Goal: Task Accomplishment & Management: Use online tool/utility

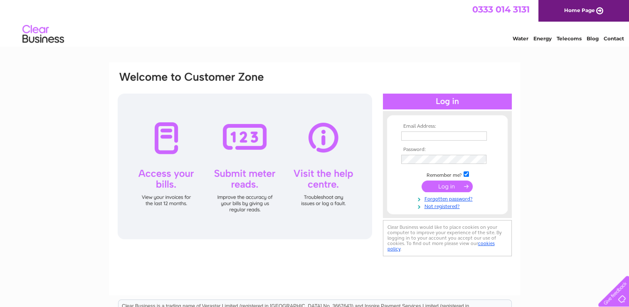
type input "[EMAIL_ADDRESS][DOMAIN_NAME]"
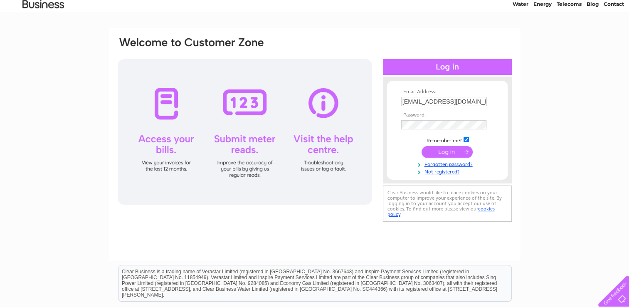
scroll to position [50, 0]
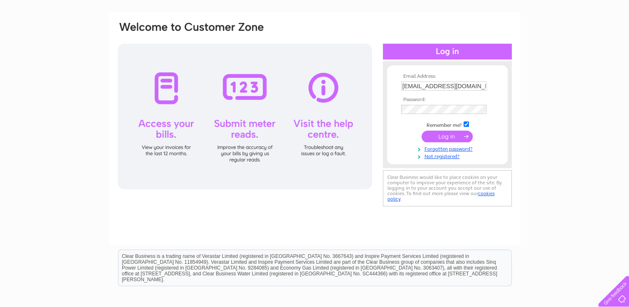
click at [332, 126] on div at bounding box center [245, 116] width 254 height 145
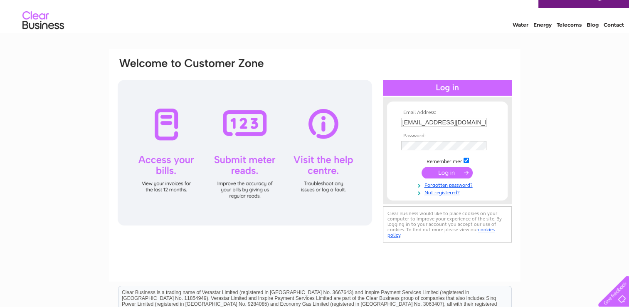
scroll to position [0, 0]
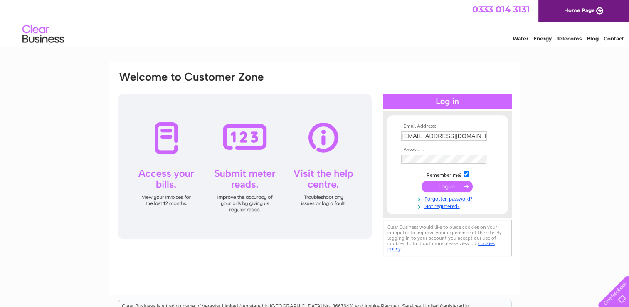
click at [565, 41] on link "Telecoms" at bounding box center [568, 38] width 25 height 6
type input "[EMAIL_ADDRESS][DOMAIN_NAME]"
click at [433, 183] on input "submit" at bounding box center [446, 186] width 51 height 12
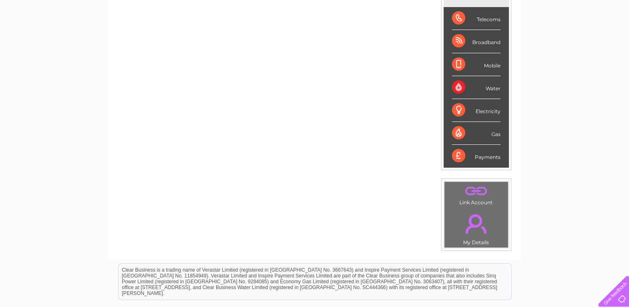
scroll to position [61, 0]
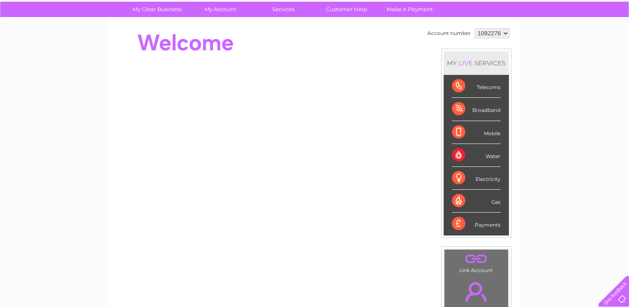
click at [459, 109] on div "Broadband" at bounding box center [476, 109] width 49 height 23
click at [536, 98] on div "My Clear Business Login Details My Details My Preferences Link Account My Accou…" at bounding box center [314, 235] width 629 height 467
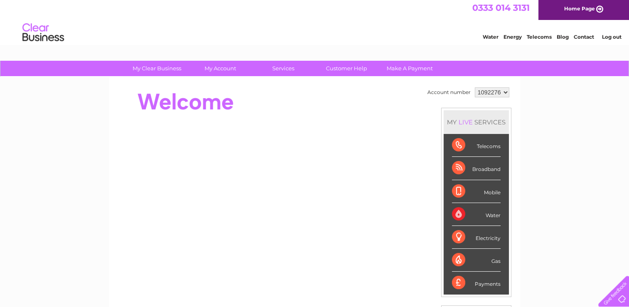
scroll to position [0, 0]
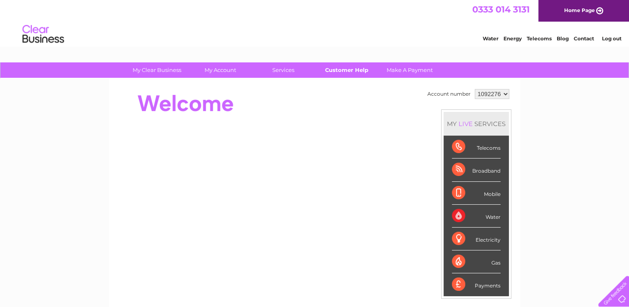
click at [346, 69] on link "Customer Help" at bounding box center [346, 69] width 69 height 15
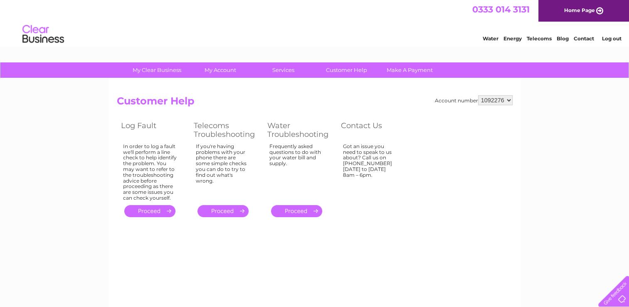
click at [160, 212] on link "." at bounding box center [149, 211] width 51 height 12
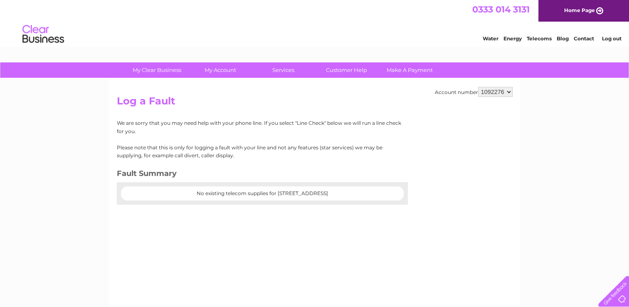
click at [184, 255] on div "Account number 1092276 Log a Fault We are sorry that you may need help with you…" at bounding box center [314, 195] width 411 height 233
click at [403, 27] on div "Water Energy Telecoms Blog Contact Log out" at bounding box center [314, 35] width 629 height 27
click at [153, 194] on center "No existing telecom supplies for [STREET_ADDRESS]" at bounding box center [262, 193] width 266 height 6
click at [620, 298] on div at bounding box center [612, 289] width 34 height 34
